Goal: Task Accomplishment & Management: Manage account settings

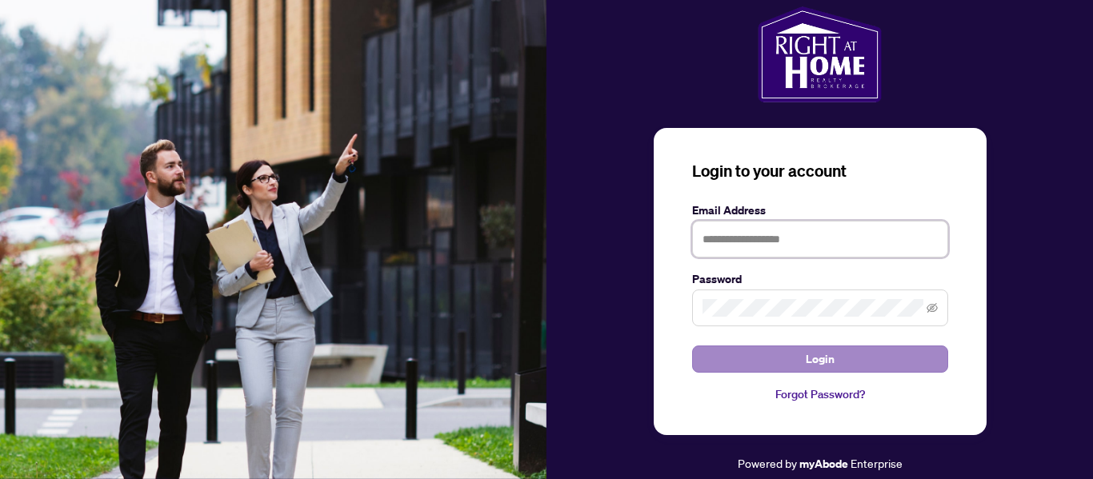
type input "**********"
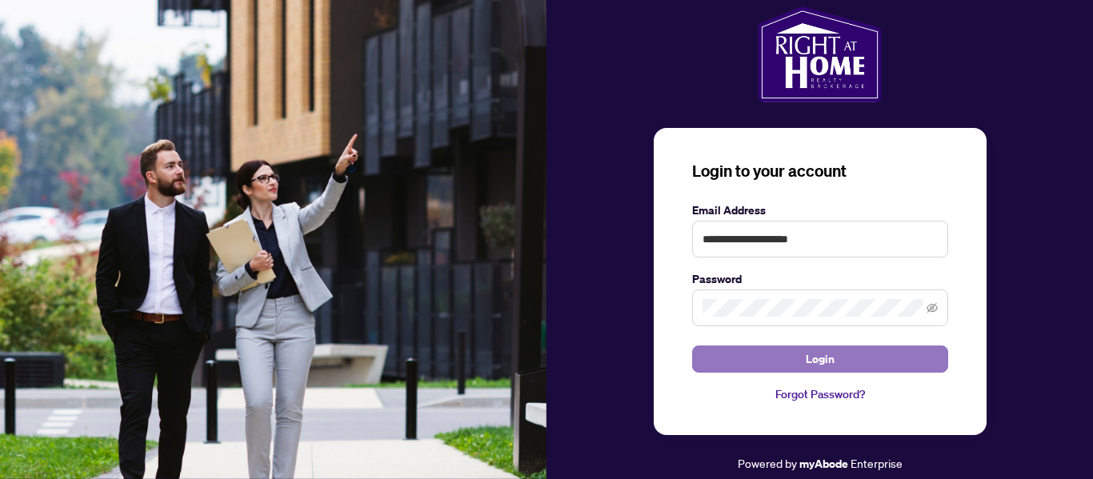
click at [842, 356] on button "Login" at bounding box center [820, 359] width 256 height 27
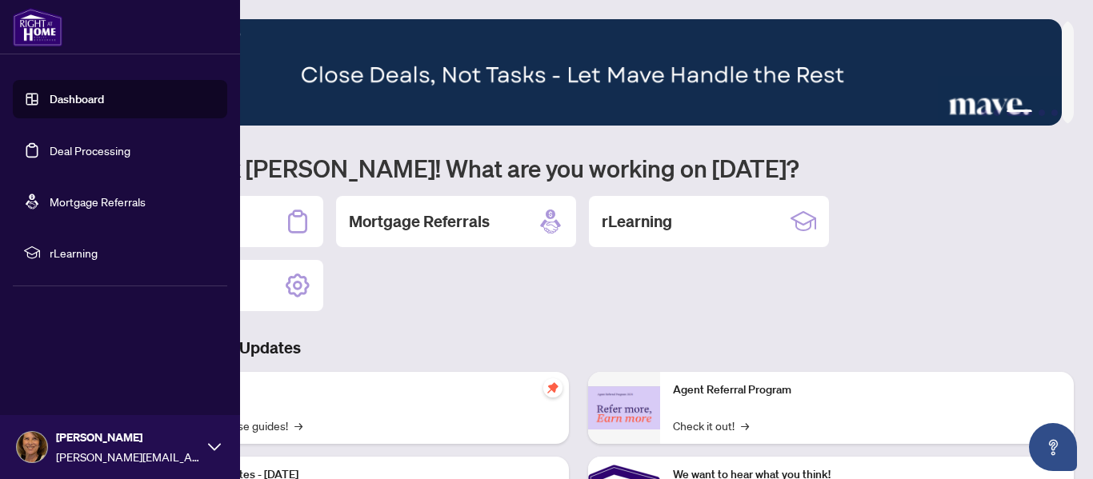
click at [68, 98] on link "Dashboard" at bounding box center [77, 99] width 54 height 14
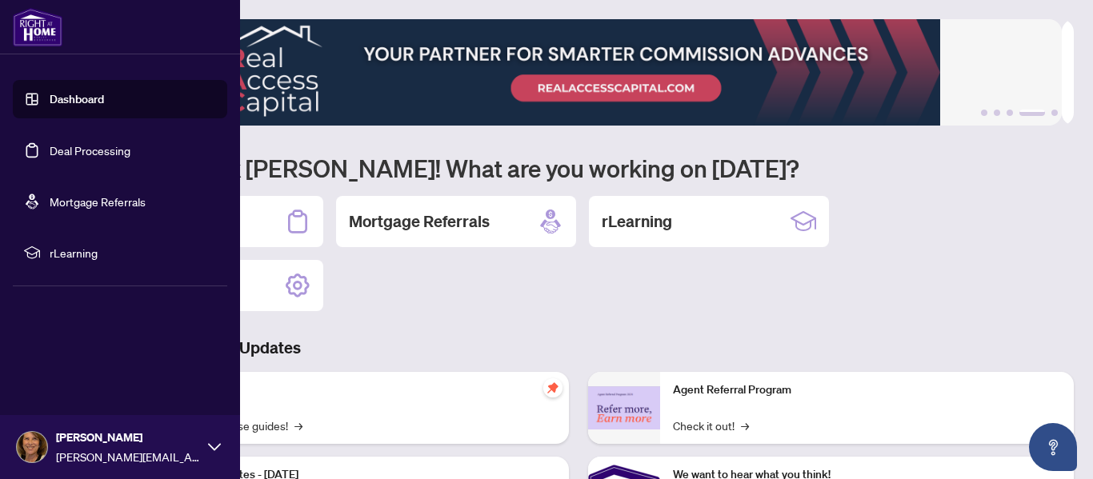
click at [70, 152] on link "Deal Processing" at bounding box center [90, 150] width 81 height 14
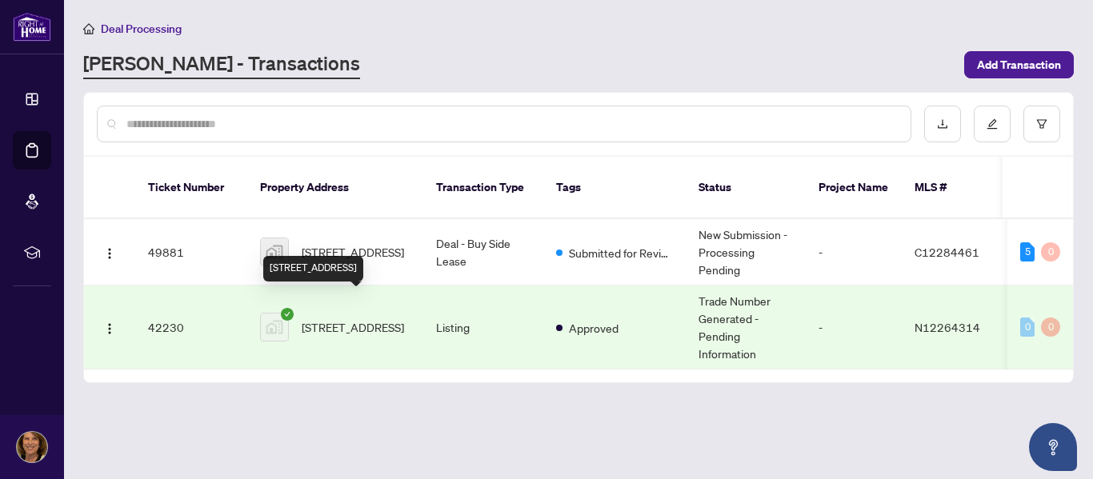
click at [338, 318] on span "[STREET_ADDRESS]" at bounding box center [353, 327] width 102 height 18
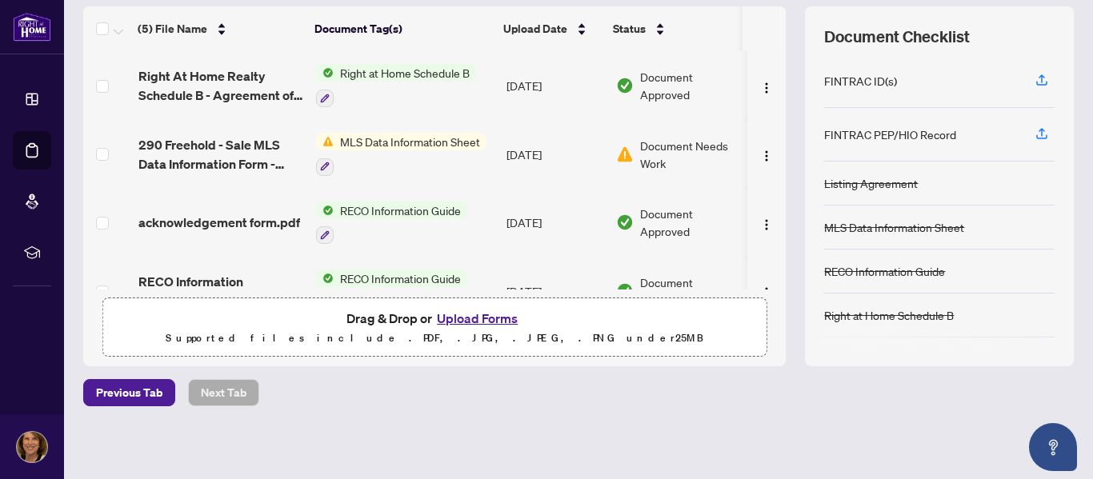
scroll to position [214, 0]
click at [466, 319] on button "Upload Forms" at bounding box center [477, 317] width 90 height 21
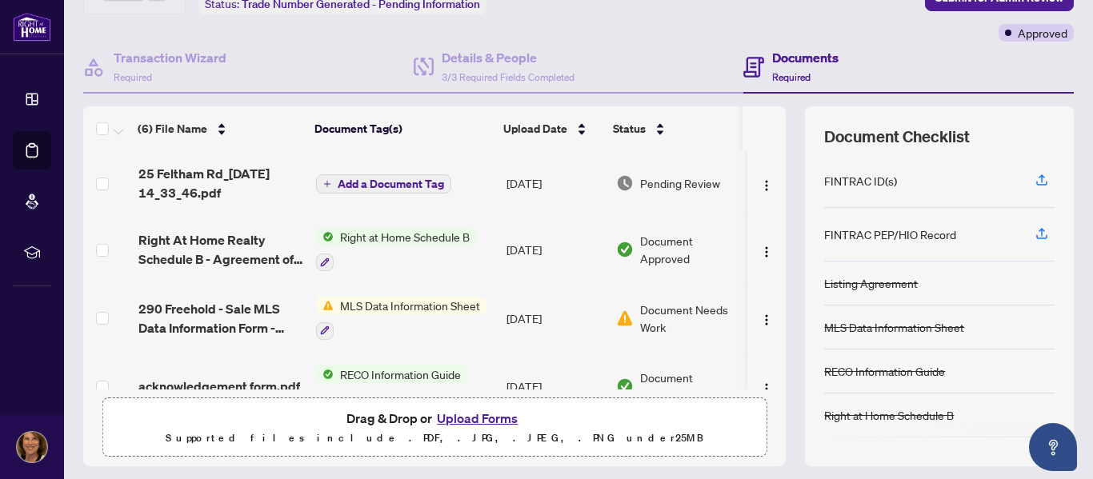
scroll to position [108, 0]
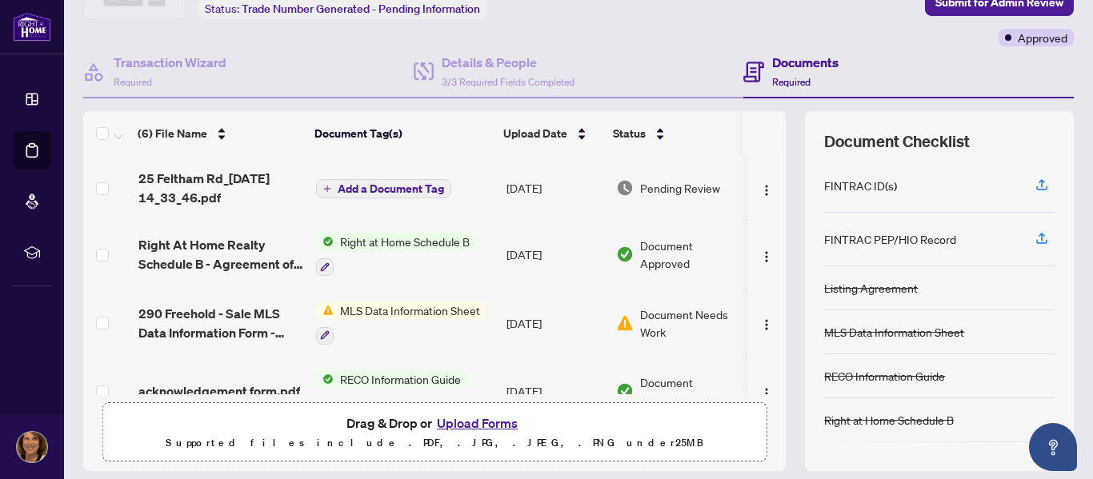
click at [339, 188] on span "Add a Document Tag" at bounding box center [391, 188] width 106 height 11
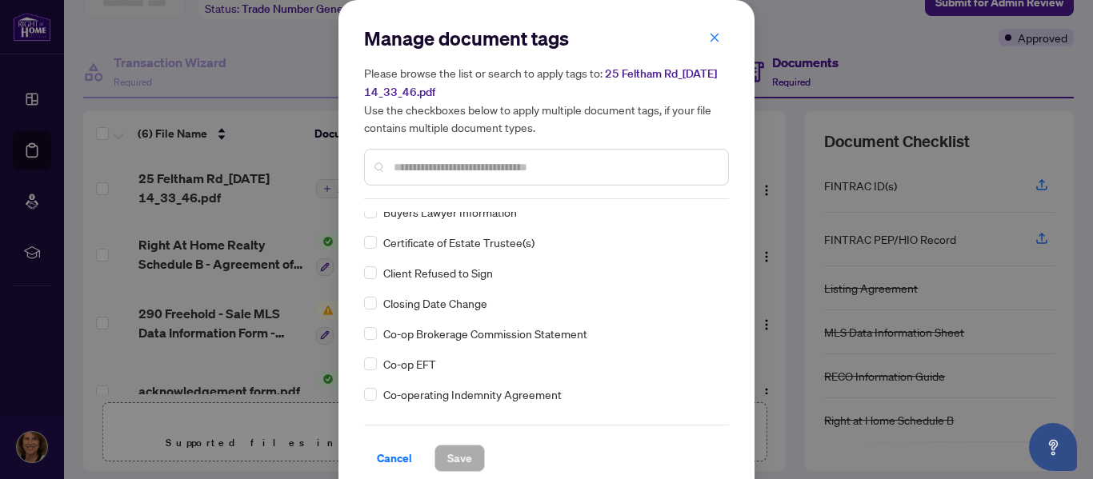
scroll to position [694, 0]
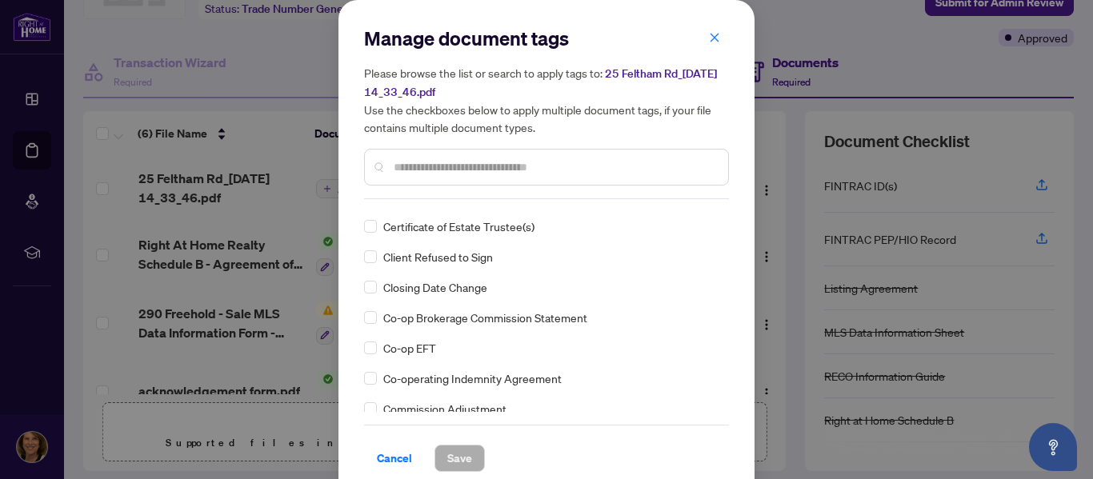
click at [412, 167] on input "text" at bounding box center [555, 167] width 322 height 18
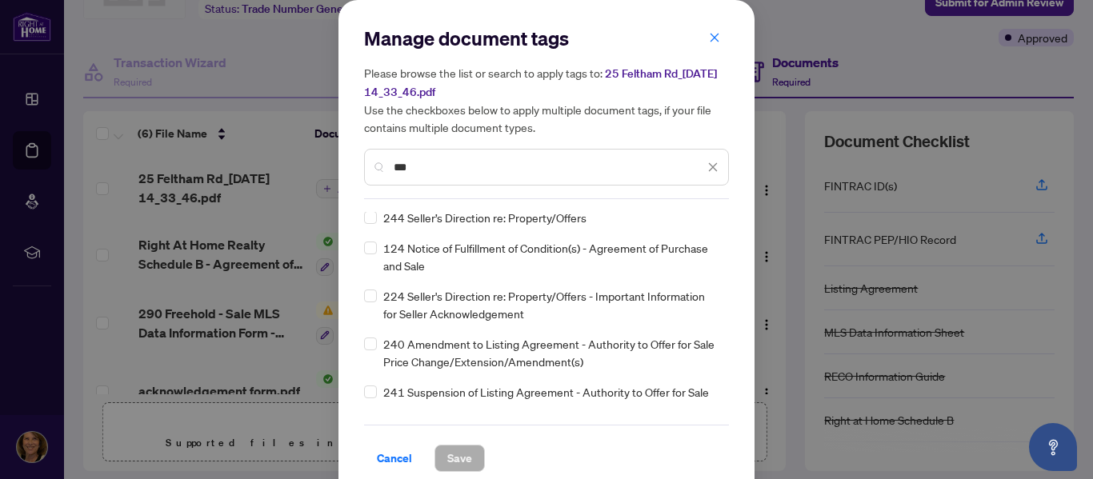
scroll to position [0, 0]
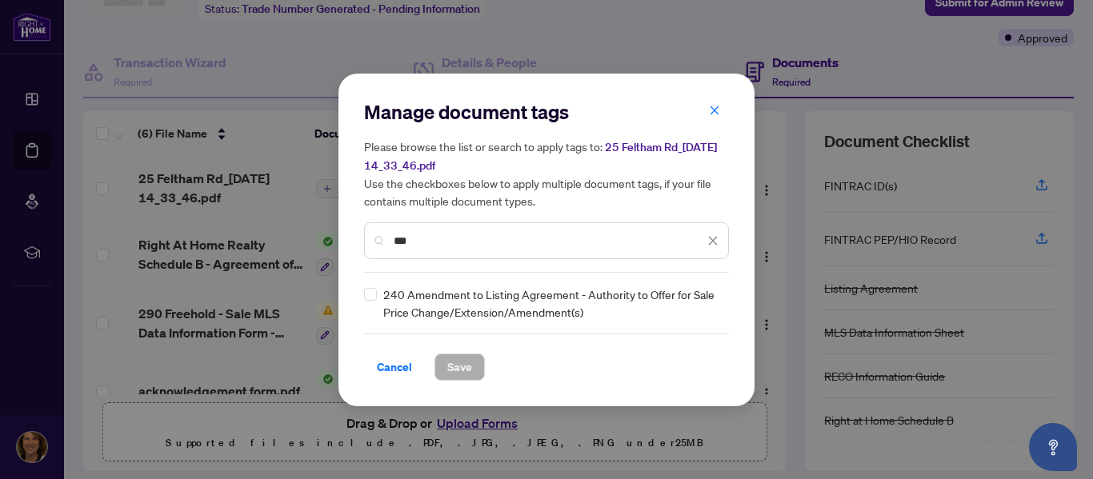
type input "***"
click at [461, 363] on span "Save" at bounding box center [459, 367] width 25 height 26
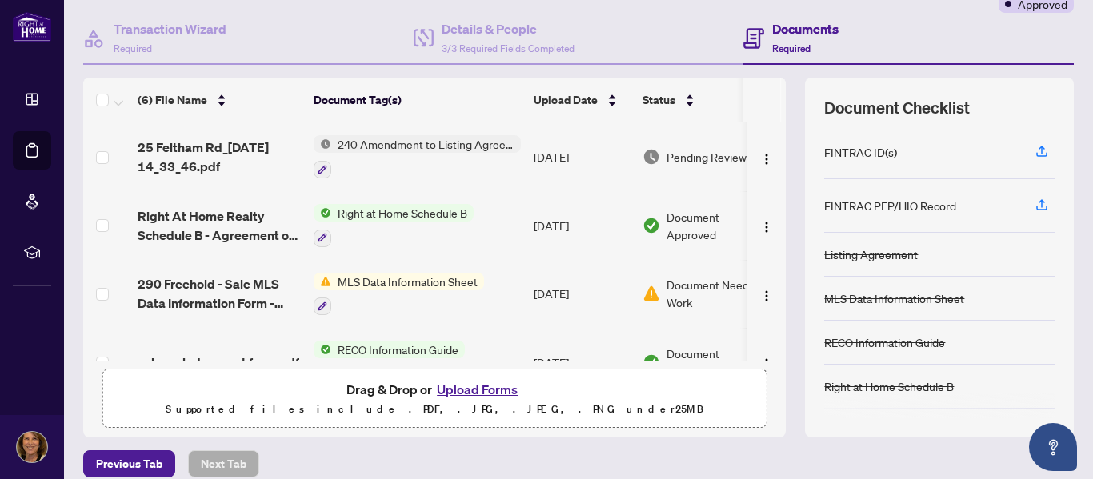
scroll to position [161, 0]
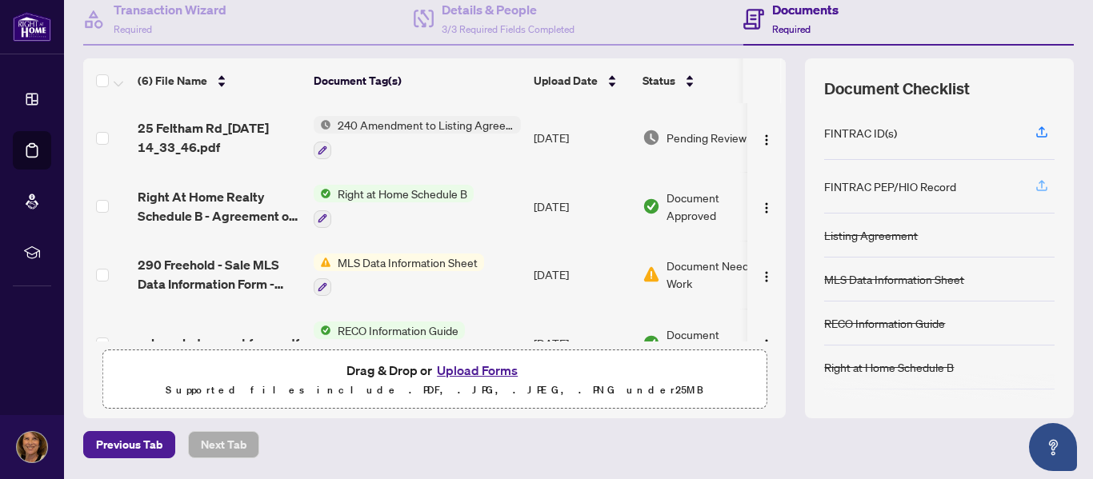
click at [1034, 182] on icon "button" at bounding box center [1041, 185] width 14 height 14
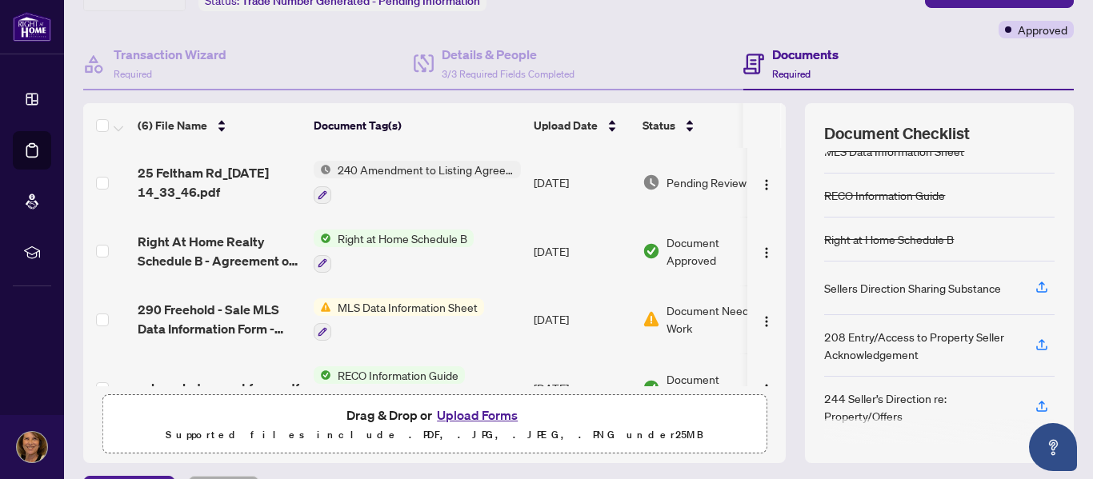
scroll to position [108, 0]
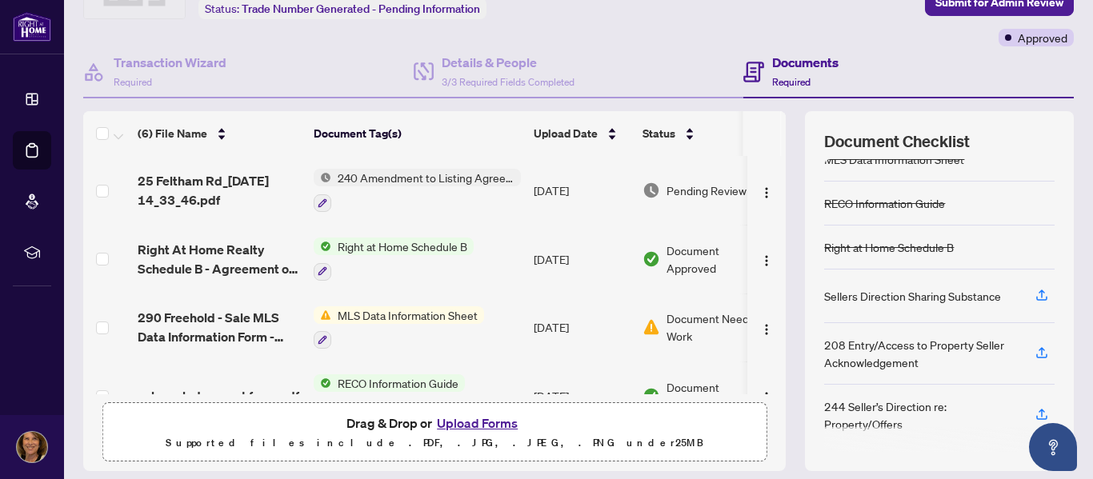
click at [893, 298] on div "Sellers Direction Sharing Substance" at bounding box center [912, 296] width 177 height 18
click at [1038, 290] on icon "button" at bounding box center [1041, 294] width 6 height 8
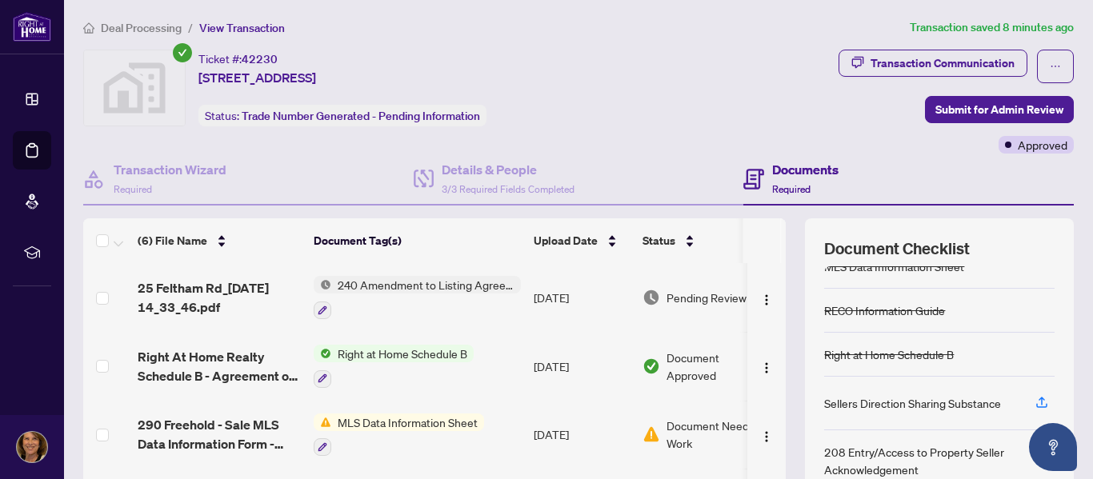
scroll to position [0, 0]
click at [775, 169] on h4 "Documents" at bounding box center [805, 170] width 66 height 19
click at [743, 177] on icon at bounding box center [753, 180] width 21 height 21
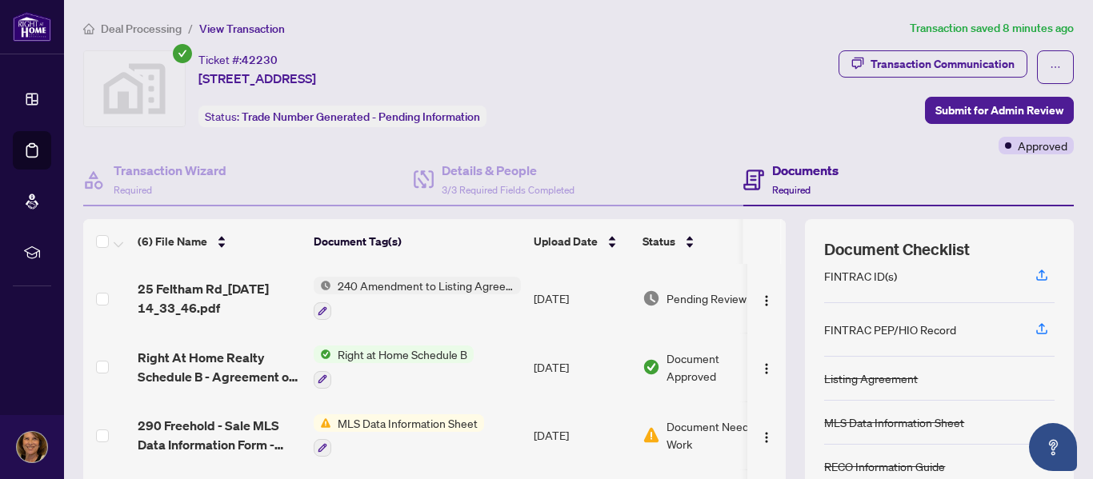
scroll to position [13, 0]
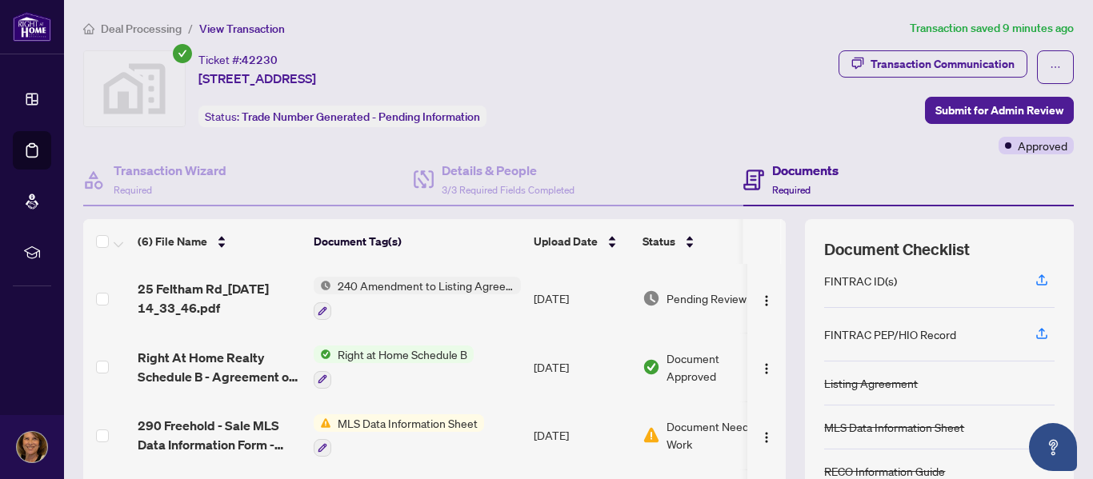
click at [783, 186] on span "Required" at bounding box center [791, 190] width 38 height 12
click at [747, 174] on icon at bounding box center [753, 180] width 21 height 21
click at [772, 166] on h4 "Documents" at bounding box center [805, 170] width 66 height 19
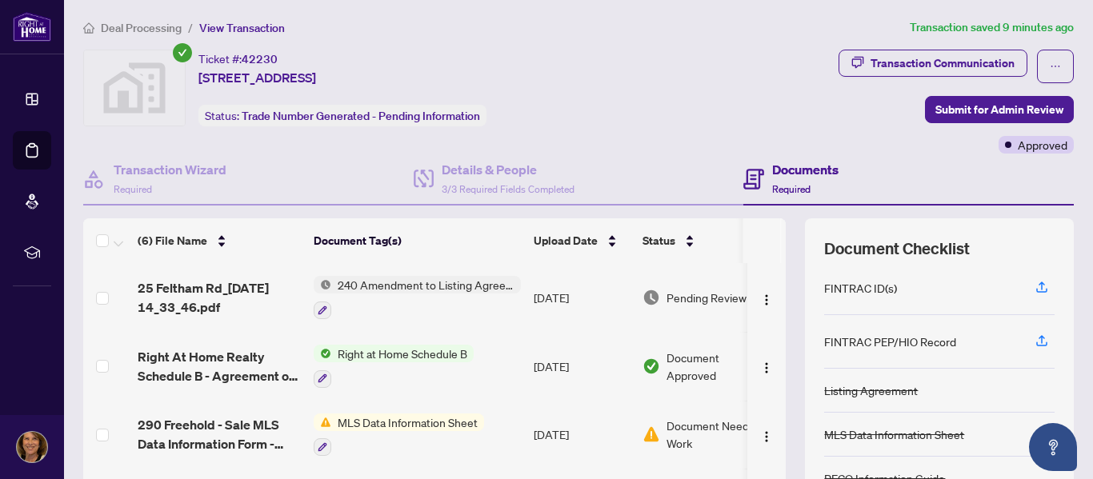
scroll to position [0, 0]
